Goal: Task Accomplishment & Management: Manage account settings

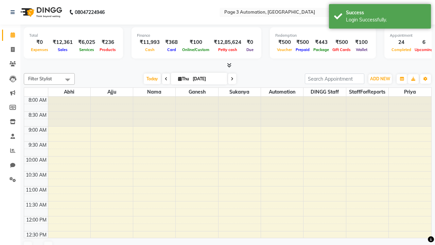
select select "en"
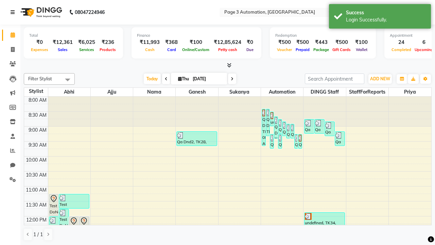
click at [14, 12] on icon at bounding box center [13, 12] width 4 height 5
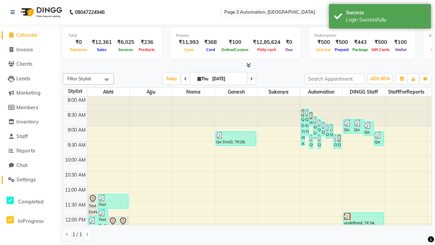
click at [30, 180] on span "Settings" at bounding box center [25, 179] width 19 height 6
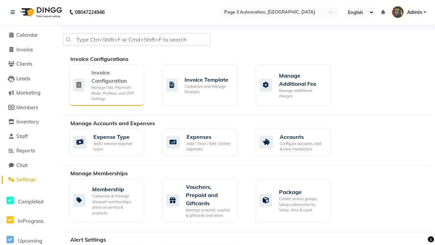
click at [106, 85] on div "Manage Tax, Payment Mode, Prefixes, and OTP Settings" at bounding box center [115, 93] width 47 height 17
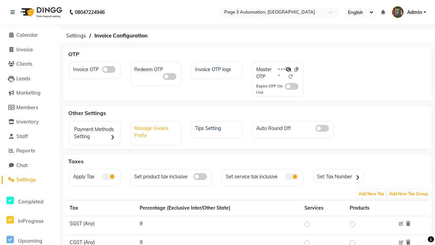
click at [156, 131] on div "Manage Invoice Prefix" at bounding box center [157, 131] width 49 height 16
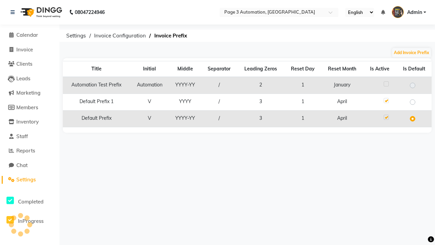
click at [386, 84] on label at bounding box center [386, 83] width 5 height 5
click at [386, 84] on input "checkbox" at bounding box center [386, 84] width 4 height 4
checkbox input "true"
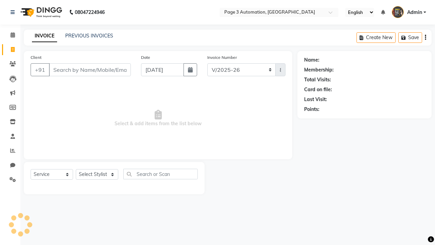
select select "2774"
select select "service"
